Goal: Information Seeking & Learning: Learn about a topic

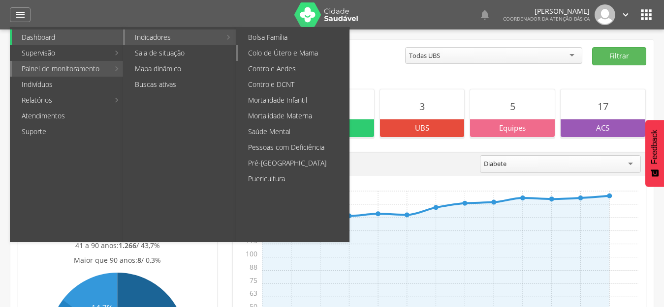
click at [291, 52] on link "Colo de Útero e Mama" at bounding box center [293, 53] width 111 height 16
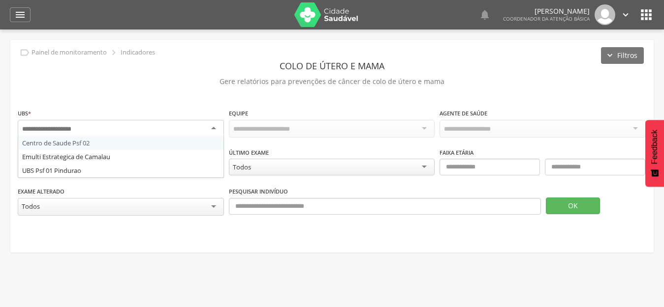
click at [175, 130] on div at bounding box center [121, 129] width 206 height 18
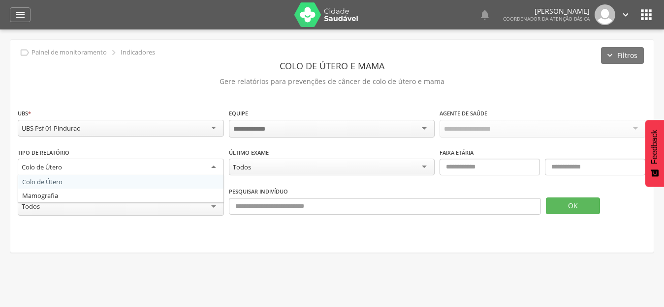
click at [68, 169] on div "Colo de Útero" at bounding box center [121, 168] width 206 height 18
click at [279, 223] on div "Exame alterado ***** Todos Pesquisar indivíduo OK" at bounding box center [332, 205] width 628 height 39
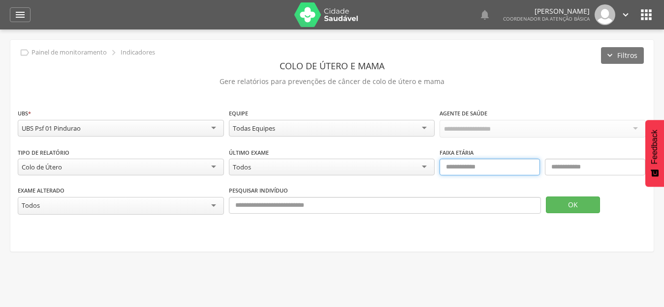
click at [471, 163] on input "text" at bounding box center [489, 167] width 100 height 17
type input "**"
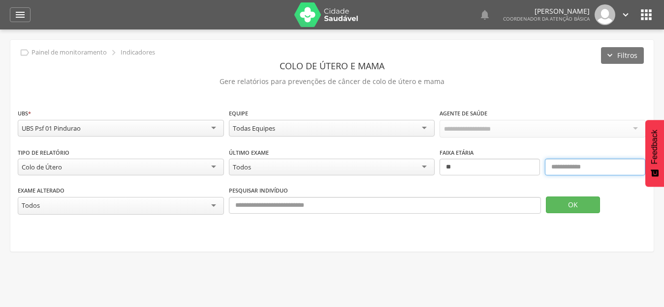
click at [616, 167] on input "text" at bounding box center [594, 167] width 100 height 17
type input "**"
click at [575, 209] on button "OK" at bounding box center [572, 205] width 54 height 17
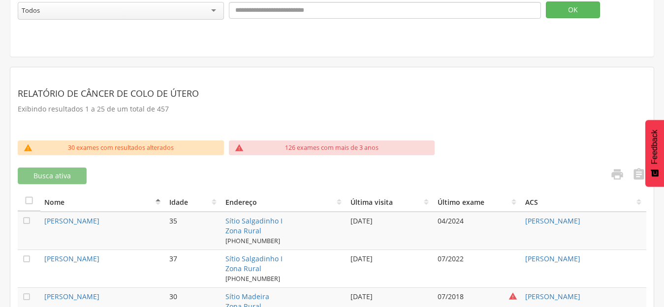
scroll to position [49, 0]
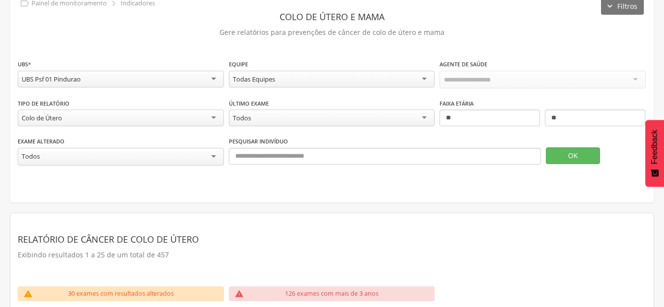
click at [257, 116] on div "Todos" at bounding box center [332, 118] width 206 height 17
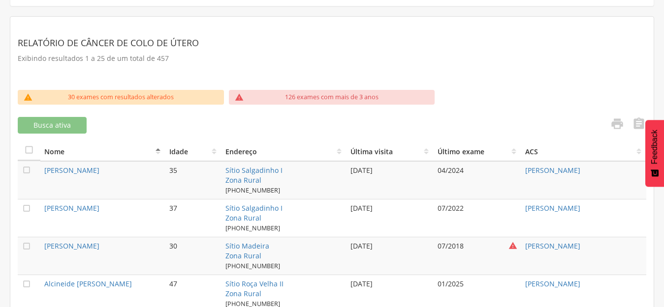
scroll to position [450, 0]
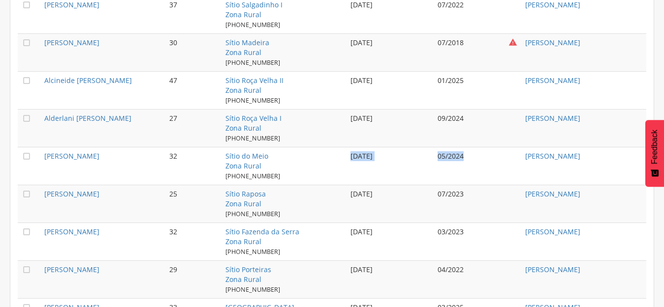
drag, startPoint x: 468, startPoint y: 152, endPoint x: 350, endPoint y: 156, distance: 117.6
click at [350, 156] on tr " [PERSON_NAME] 32 Sítio do Meio Zona Rural [PHONE_NUMBER] [DATE] 05/2024 [PERS…" at bounding box center [332, 166] width 628 height 38
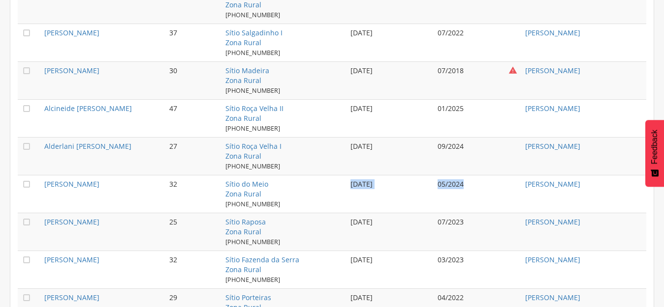
scroll to position [548, 0]
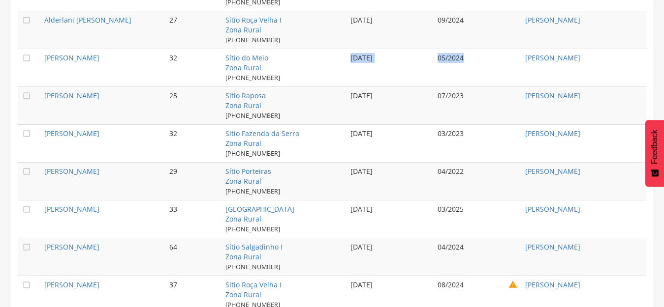
click at [468, 56] on div "05/2024" at bounding box center [477, 58] width 80 height 10
drag, startPoint x: 472, startPoint y: 93, endPoint x: 434, endPoint y: 96, distance: 38.0
click at [434, 96] on td "07/2023" at bounding box center [477, 106] width 88 height 38
